Goal: Navigation & Orientation: Find specific page/section

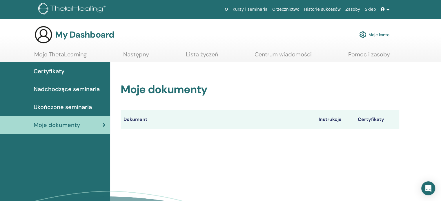
click at [53, 89] on span "Nadchodzące seminaria" at bounding box center [67, 89] width 66 height 9
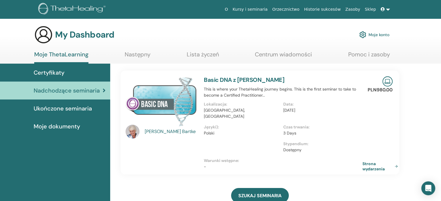
click at [387, 8] on link at bounding box center [385, 9] width 14 height 11
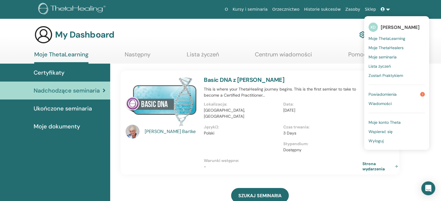
click at [384, 93] on span "Powiadomienia" at bounding box center [382, 94] width 28 height 5
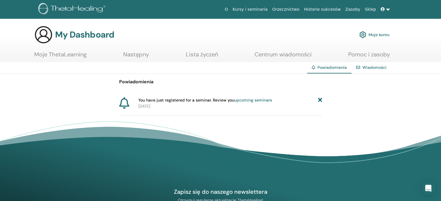
click at [384, 9] on icon at bounding box center [383, 9] width 4 height 4
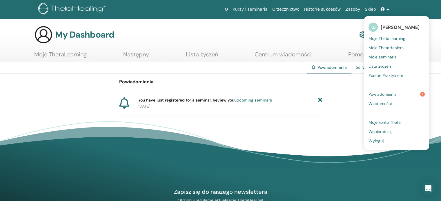
drag, startPoint x: 381, startPoint y: 141, endPoint x: 339, endPoint y: 124, distance: 45.4
click at [381, 142] on span "Wyloguj" at bounding box center [375, 141] width 15 height 5
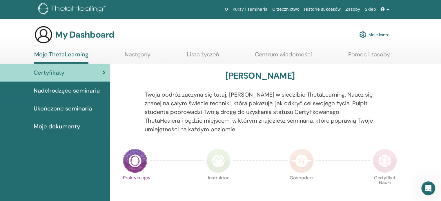
click at [378, 37] on link "Moje konto" at bounding box center [374, 34] width 30 height 13
